Goal: Task Accomplishment & Management: Use online tool/utility

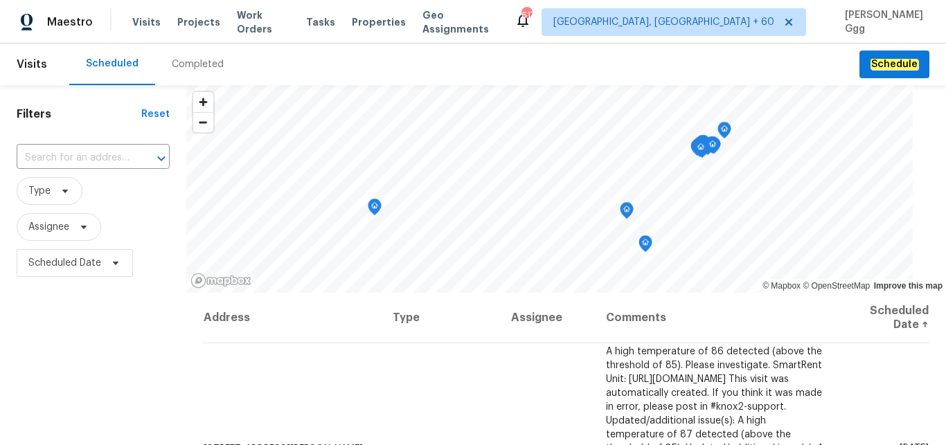
click at [179, 59] on div "Completed" at bounding box center [198, 64] width 52 height 14
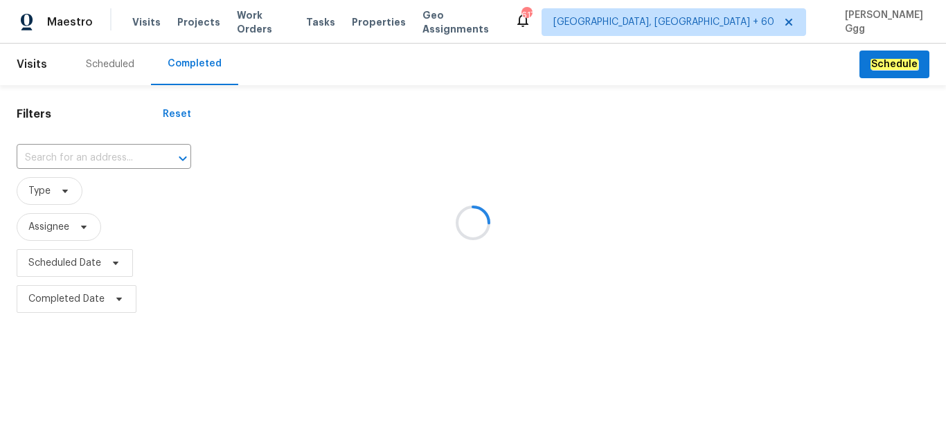
click at [63, 151] on div at bounding box center [473, 222] width 946 height 445
click at [36, 163] on div at bounding box center [473, 222] width 946 height 445
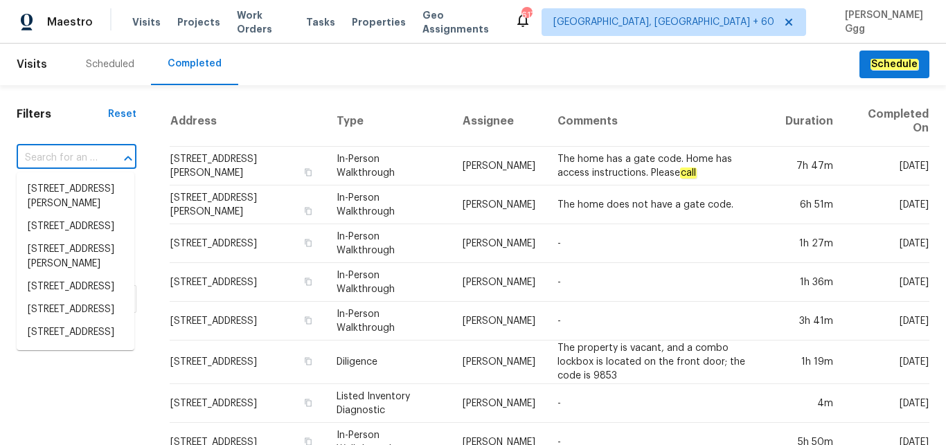
click at [36, 148] on input "text" at bounding box center [57, 158] width 81 height 21
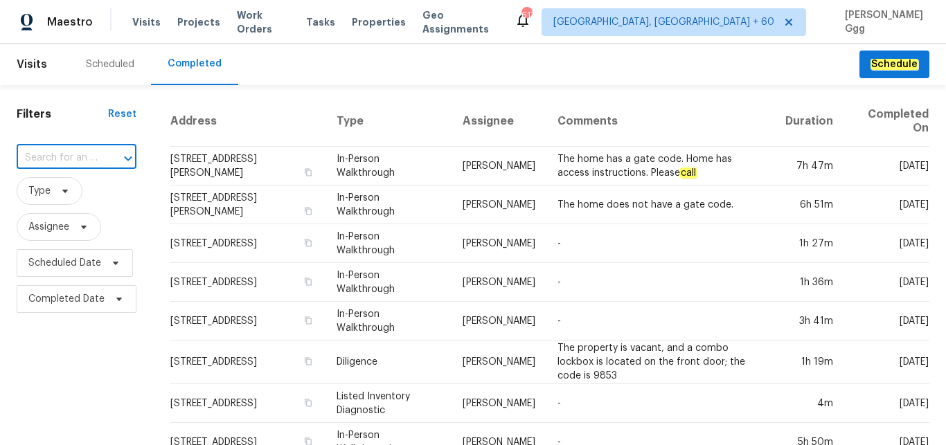
paste input "[STREET_ADDRESS][PERSON_NAME]"
type input "[STREET_ADDRESS][PERSON_NAME]"
click at [73, 193] on li "[STREET_ADDRESS][PERSON_NAME]" at bounding box center [76, 196] width 118 height 37
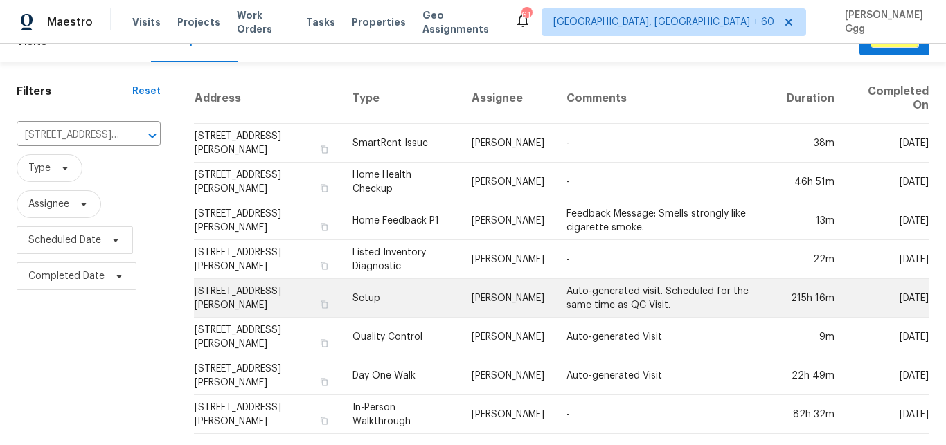
scroll to position [35, 0]
click at [355, 282] on td "Setup" at bounding box center [401, 298] width 119 height 39
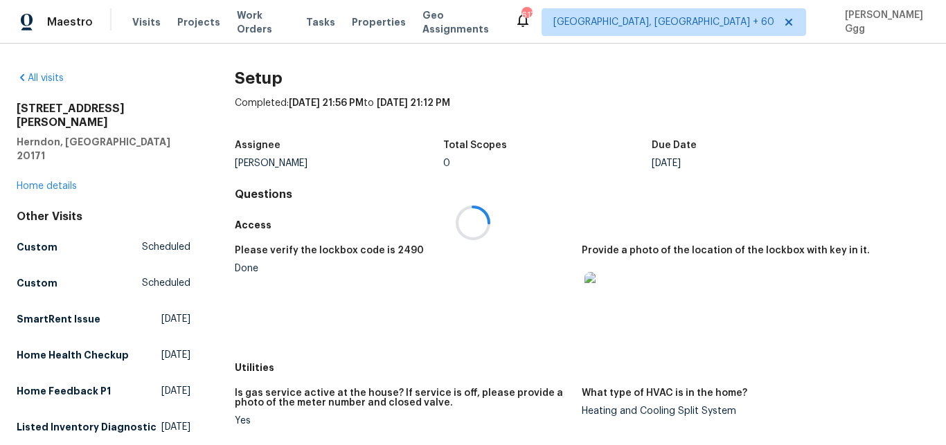
click at [68, 158] on div at bounding box center [473, 222] width 946 height 445
click at [62, 181] on link "Home details" at bounding box center [47, 186] width 60 height 10
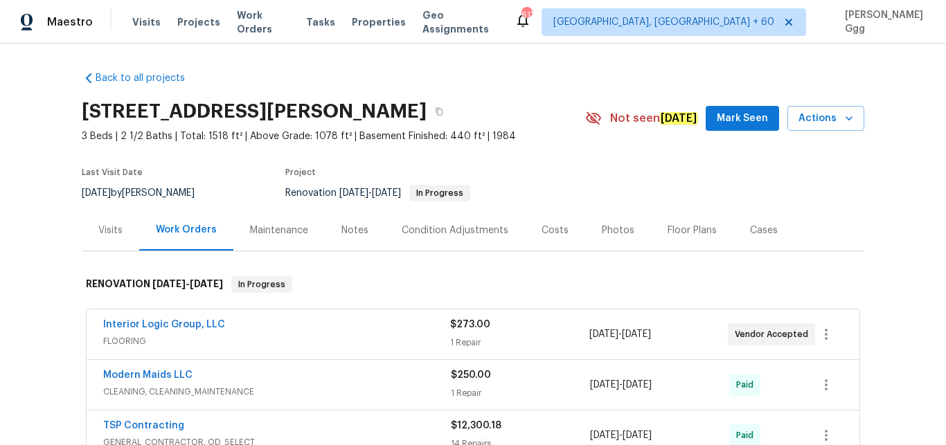
scroll to position [116, 0]
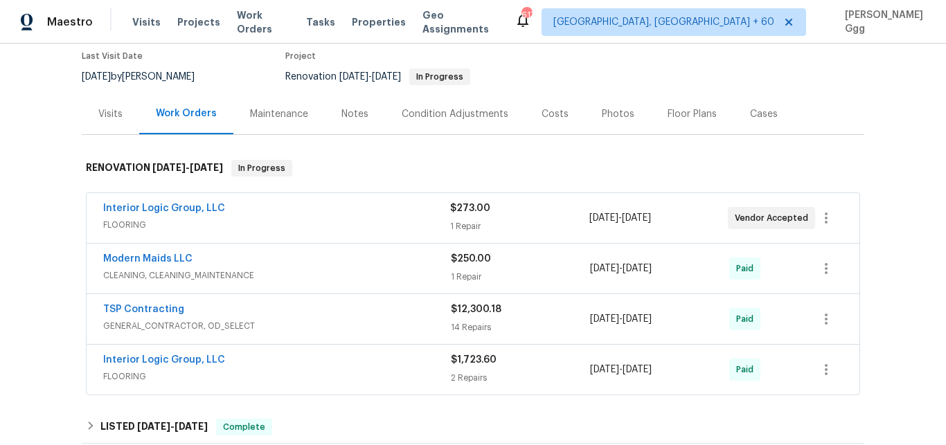
click at [587, 110] on div "Photos" at bounding box center [618, 114] width 66 height 41
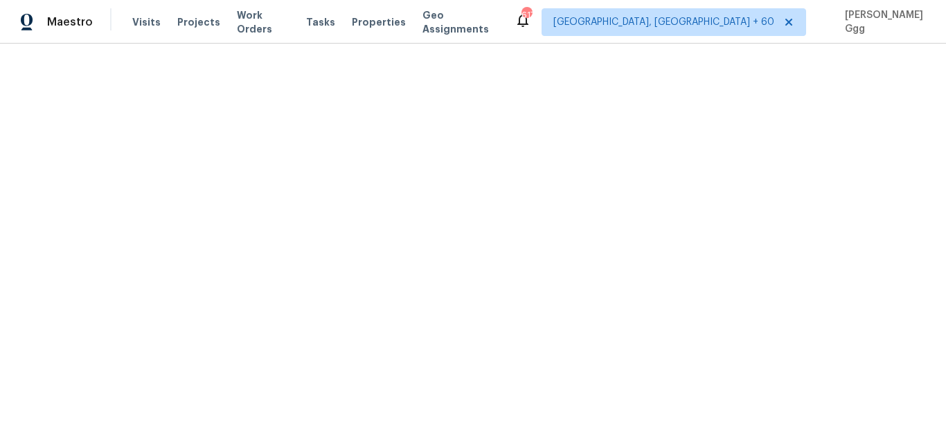
scroll to position [640, 0]
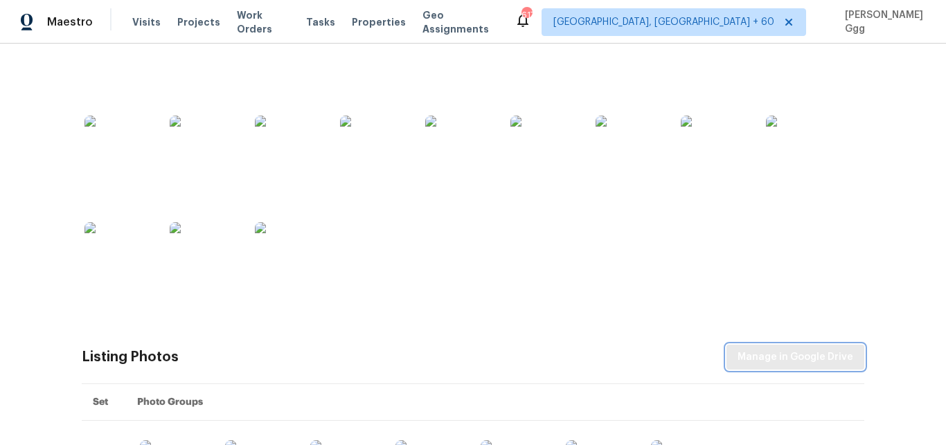
click at [770, 355] on span "Manage in Google Drive" at bounding box center [796, 357] width 116 height 17
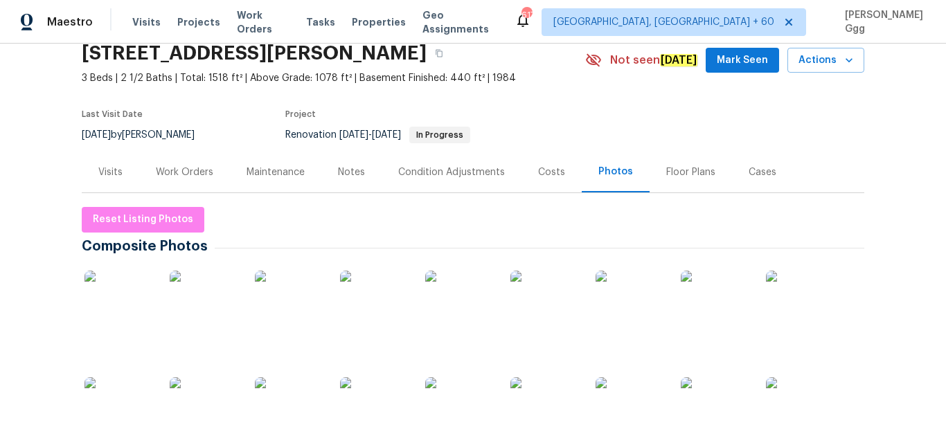
scroll to position [0, 0]
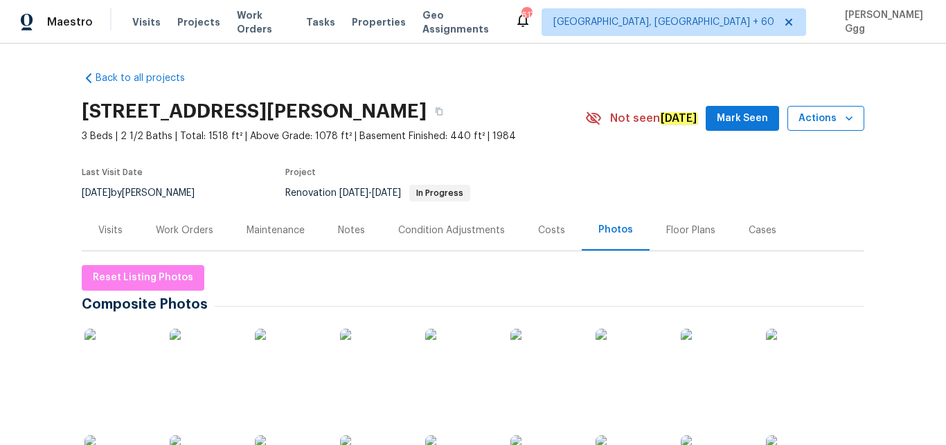
click at [843, 110] on span "Actions" at bounding box center [826, 118] width 55 height 17
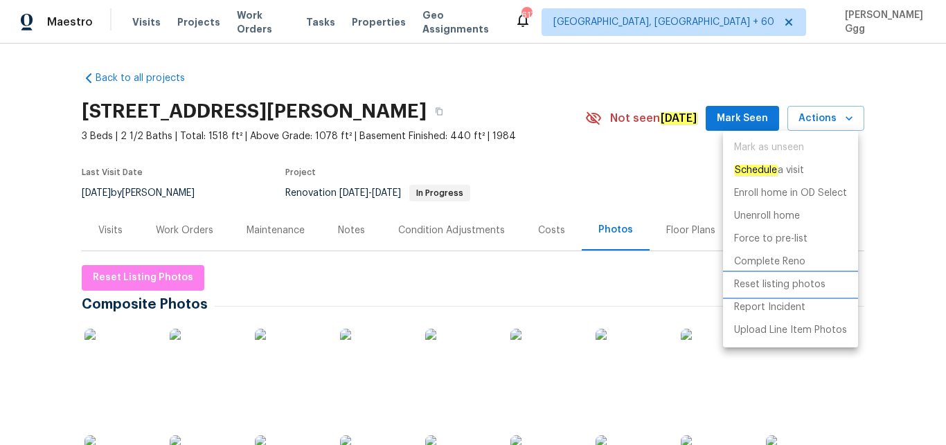
click at [753, 287] on p "Reset listing photos" at bounding box center [779, 285] width 91 height 15
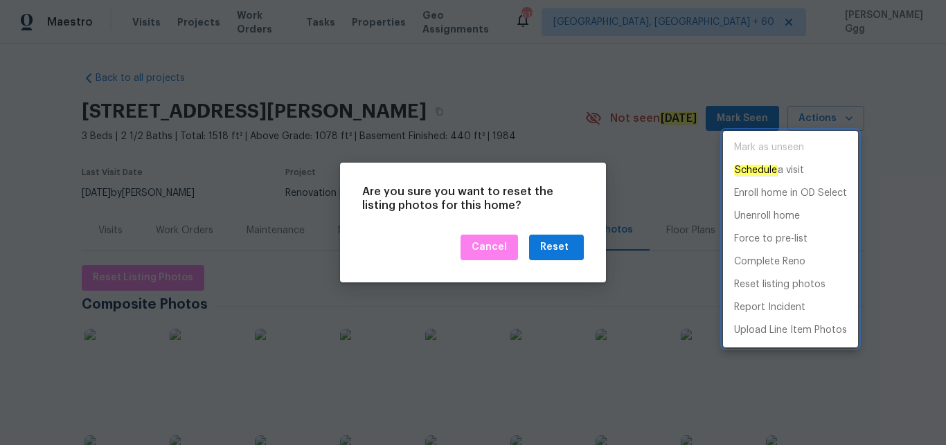
click at [569, 253] on div at bounding box center [473, 222] width 946 height 445
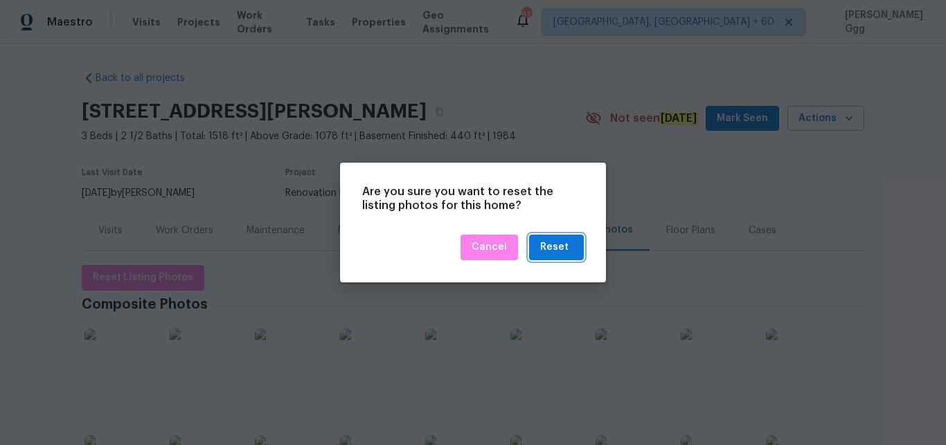
click at [552, 247] on div "Reset" at bounding box center [554, 247] width 28 height 17
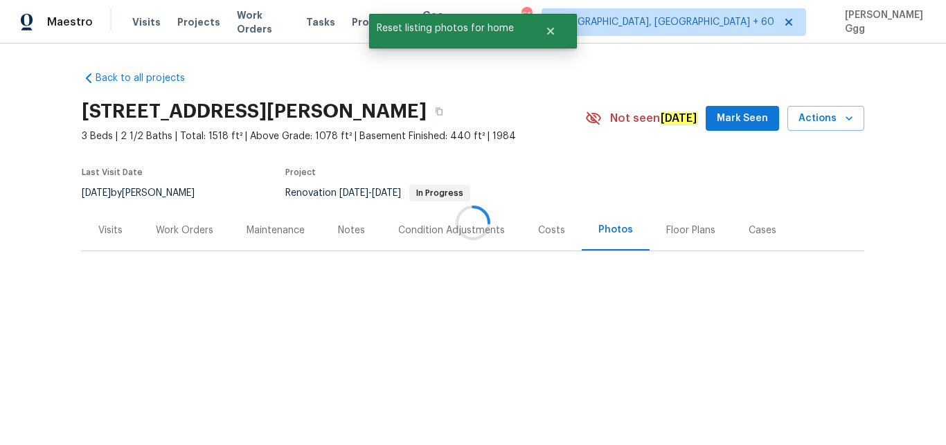
click at [765, 353] on div at bounding box center [473, 222] width 946 height 445
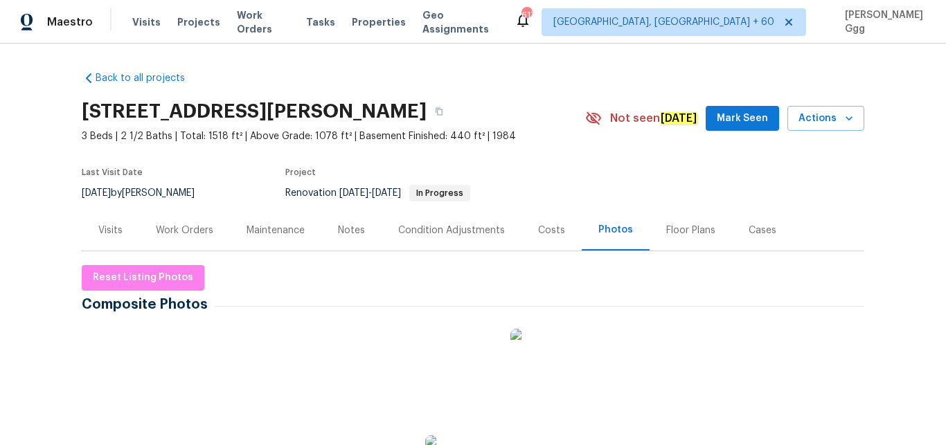
scroll to position [153, 0]
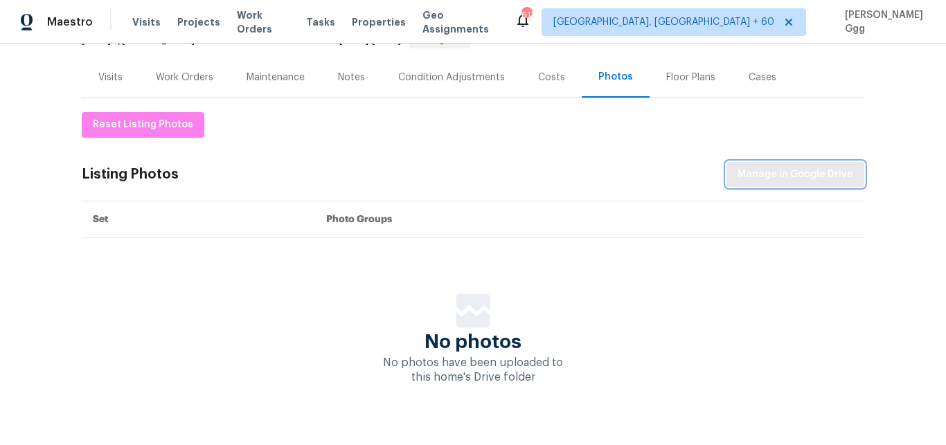
click at [763, 176] on span "Manage in Google Drive" at bounding box center [796, 174] width 116 height 17
